Goal: Task Accomplishment & Management: Manage account settings

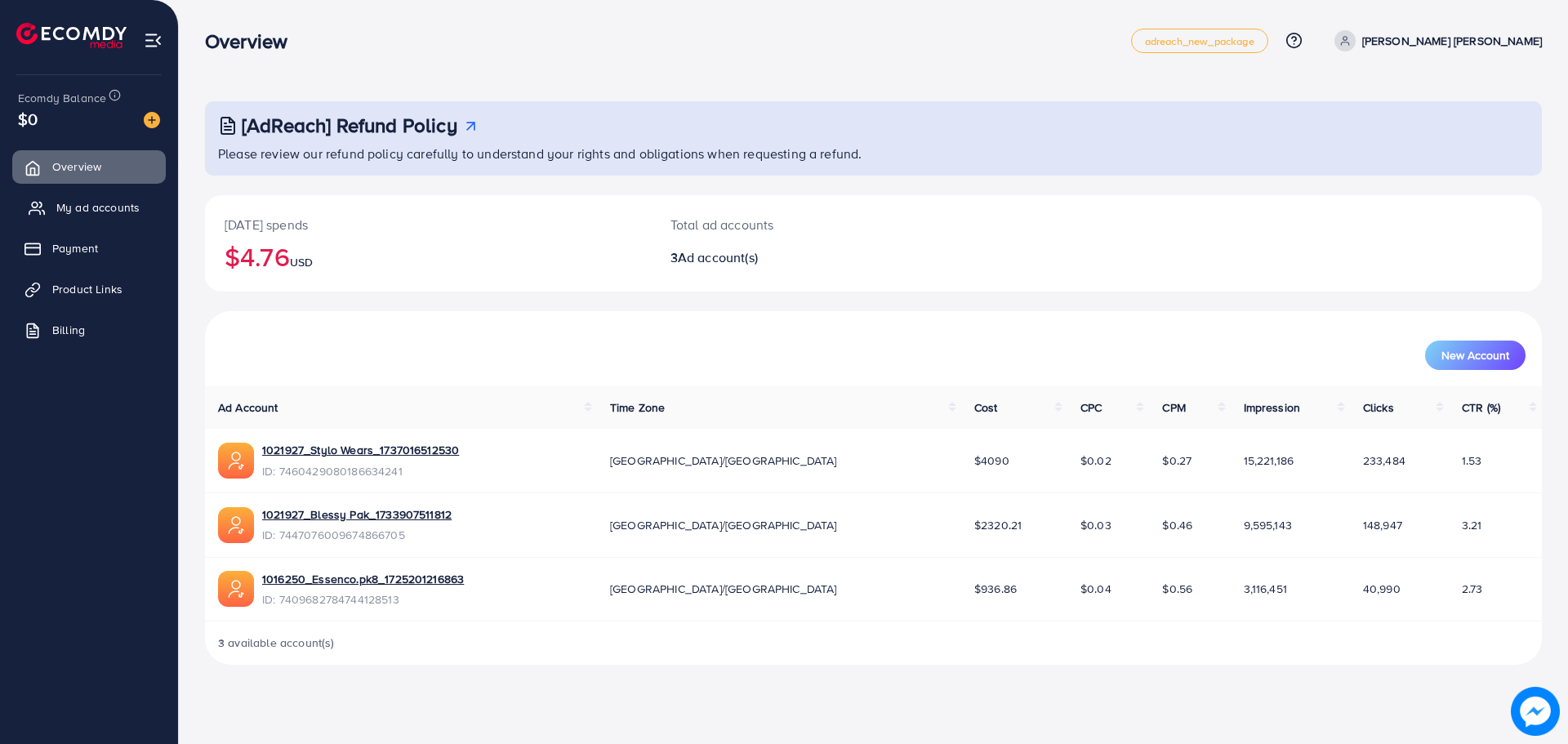
click at [90, 206] on span "My ad accounts" at bounding box center [99, 207] width 84 height 17
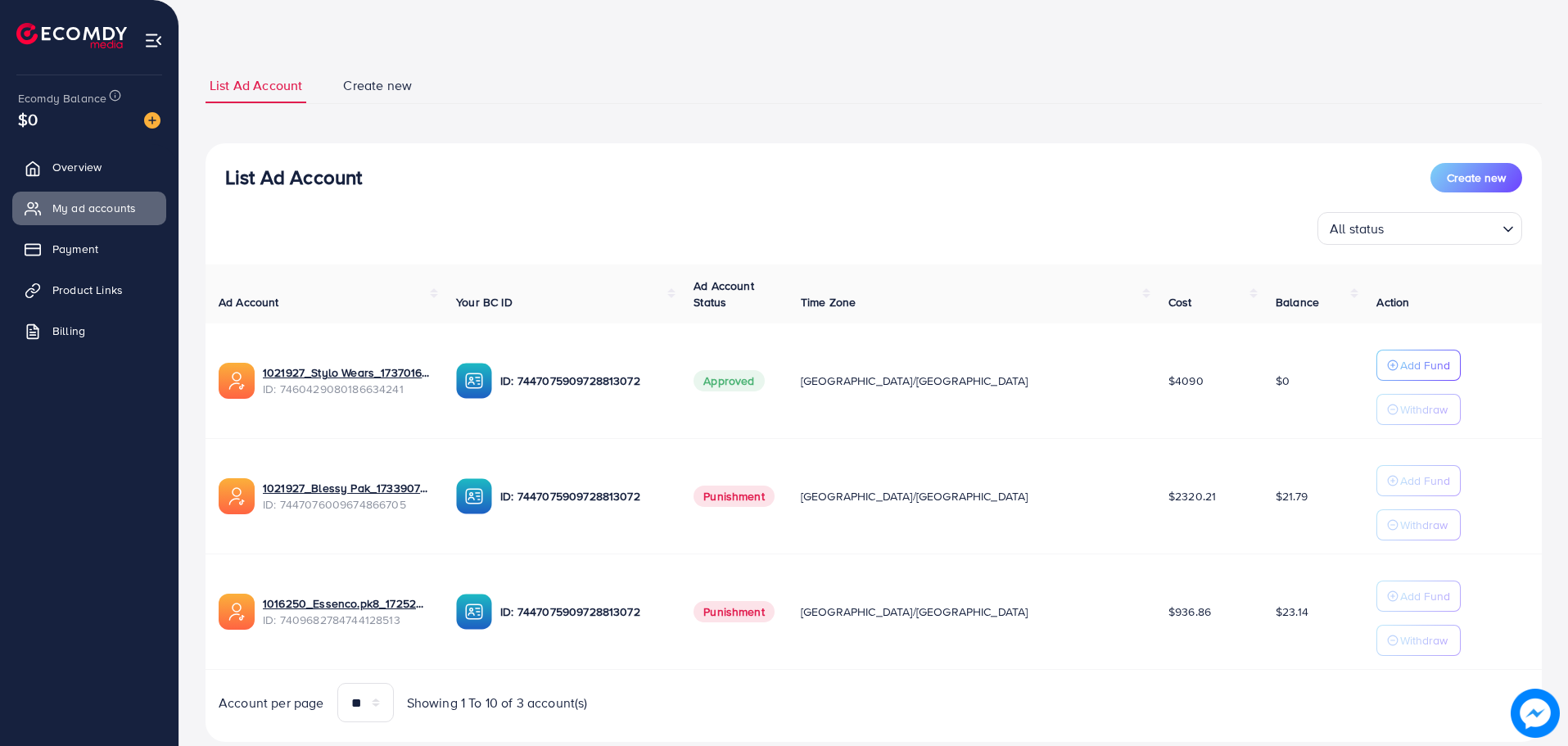
scroll to position [82, 0]
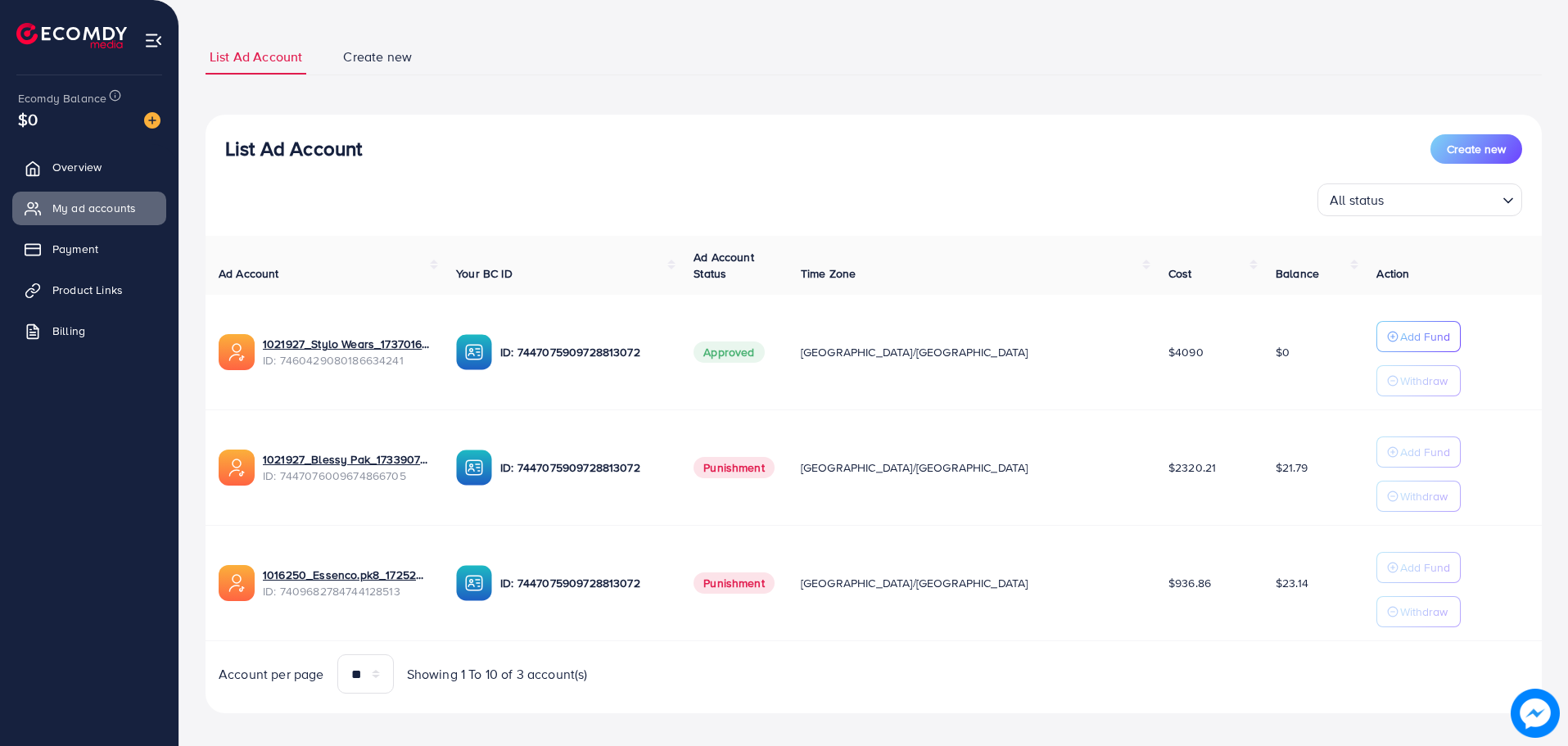
click at [632, 127] on div "List Ad Account Create new All status Loading... Ad Account Your BC ID Ad Accou…" at bounding box center [873, 414] width 1336 height 600
click at [972, 131] on div "List Ad Account Create new All status Loading... Ad Account Your BC ID Ad Accou…" at bounding box center [873, 414] width 1336 height 600
click at [1086, 154] on div "List Ad Account Create new" at bounding box center [873, 149] width 1297 height 30
click at [892, 159] on div "List Ad Account Create new" at bounding box center [873, 149] width 1297 height 30
click at [837, 115] on div "List Ad Account Create new All status Loading... Ad Account Your BC ID Ad Accou…" at bounding box center [873, 414] width 1336 height 600
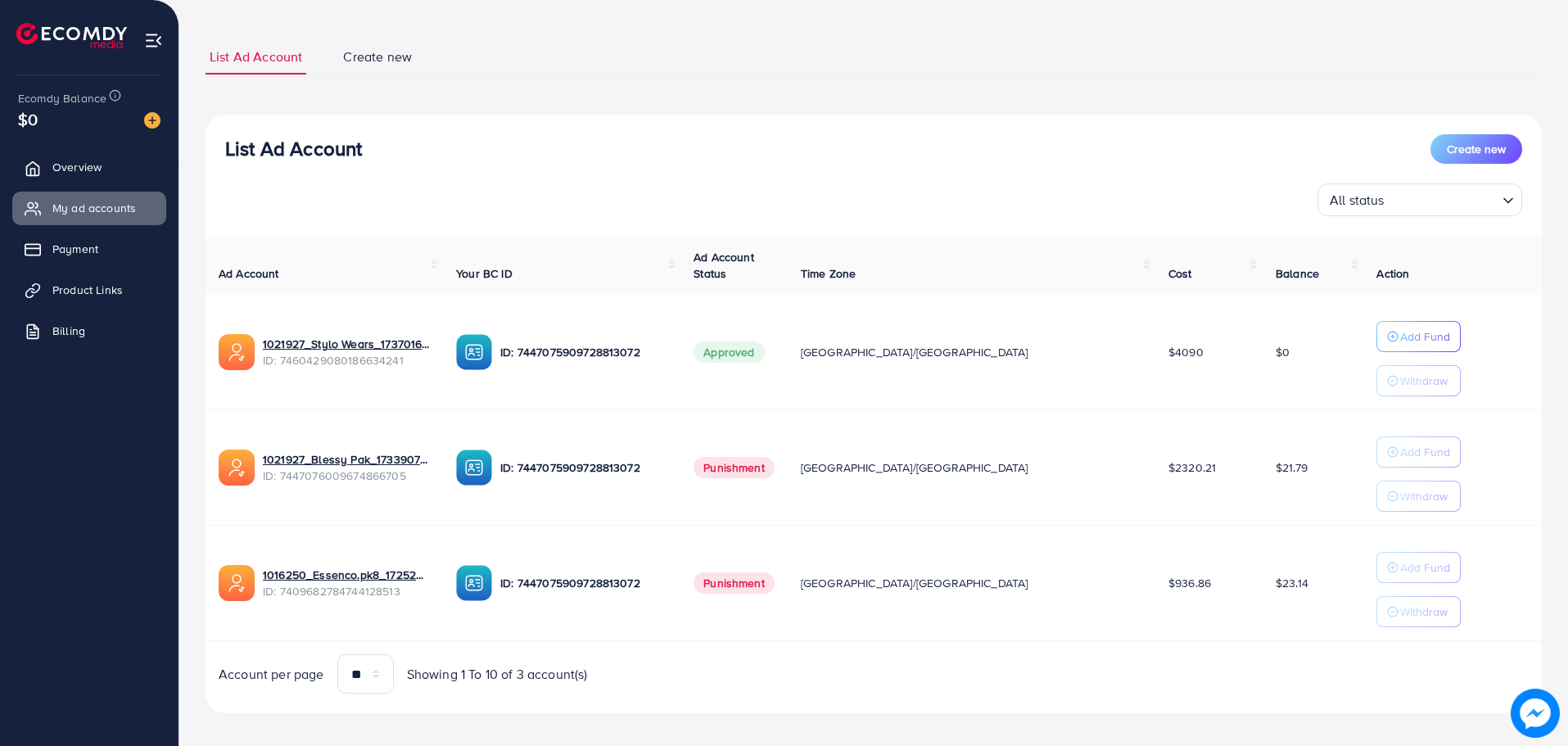
drag, startPoint x: 641, startPoint y: 93, endPoint x: 640, endPoint y: 168, distance: 75.0
click at [641, 93] on div "List Ad Account Create new List Ad Account Create new All status Loading... Ad …" at bounding box center [873, 376] width 1336 height 674
drag, startPoint x: 374, startPoint y: 341, endPoint x: 372, endPoint y: 325, distance: 16.1
click at [374, 341] on link "1021927_Stylo Wears_1737016512530" at bounding box center [346, 344] width 167 height 17
